Goal: Task Accomplishment & Management: Complete application form

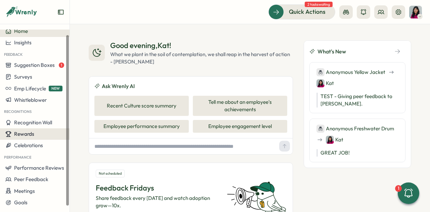
scroll to position [5, 0]
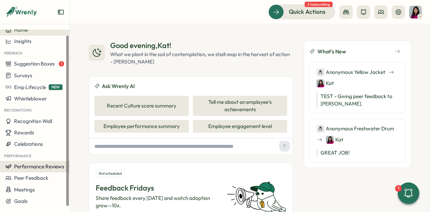
click at [32, 168] on span "Performance Reviews" at bounding box center [39, 166] width 50 height 6
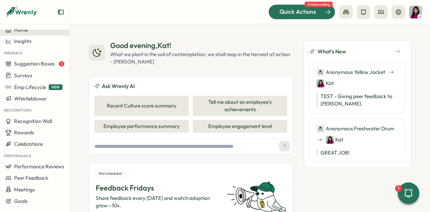
click at [309, 14] on span "Quick Actions" at bounding box center [298, 11] width 37 height 9
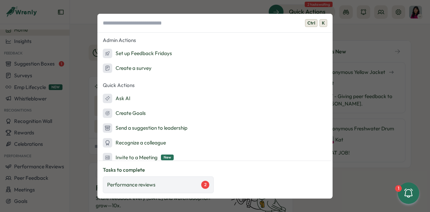
click at [171, 183] on div "Performance reviews 2" at bounding box center [158, 185] width 102 height 8
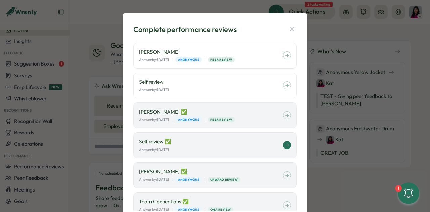
click at [265, 153] on div "Self review ✅ Answer by: October 11" at bounding box center [215, 146] width 163 height 26
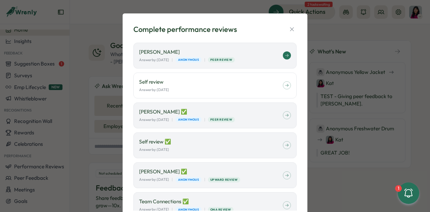
click at [254, 57] on div "Answer by: November 22 | Anonymous | Peer Review" at bounding box center [211, 60] width 144 height 6
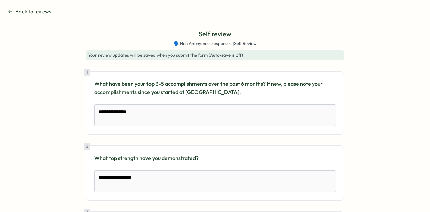
type textarea "*"
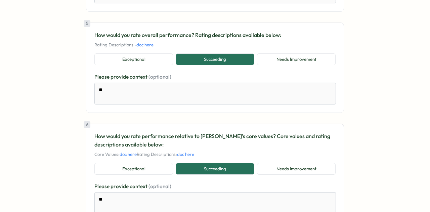
scroll to position [378, 0]
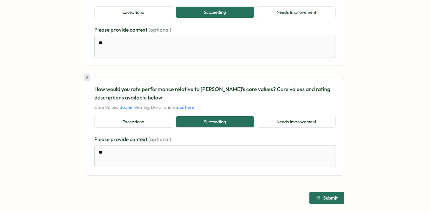
click at [323, 201] on span "Submit" at bounding box center [327, 197] width 22 height 11
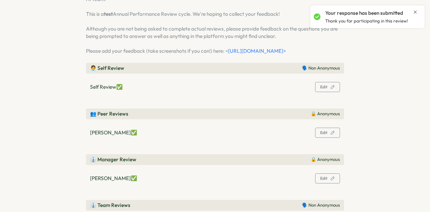
scroll to position [0, 0]
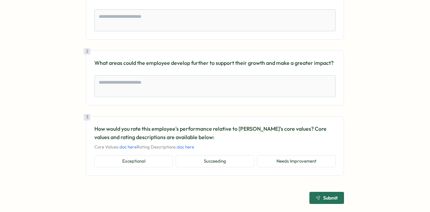
scroll to position [98, 0]
click at [130, 144] on link "doc here" at bounding box center [128, 146] width 17 height 5
click at [177, 148] on link "doc here" at bounding box center [185, 146] width 17 height 5
type textarea "*"
